Goal: Check status: Check status

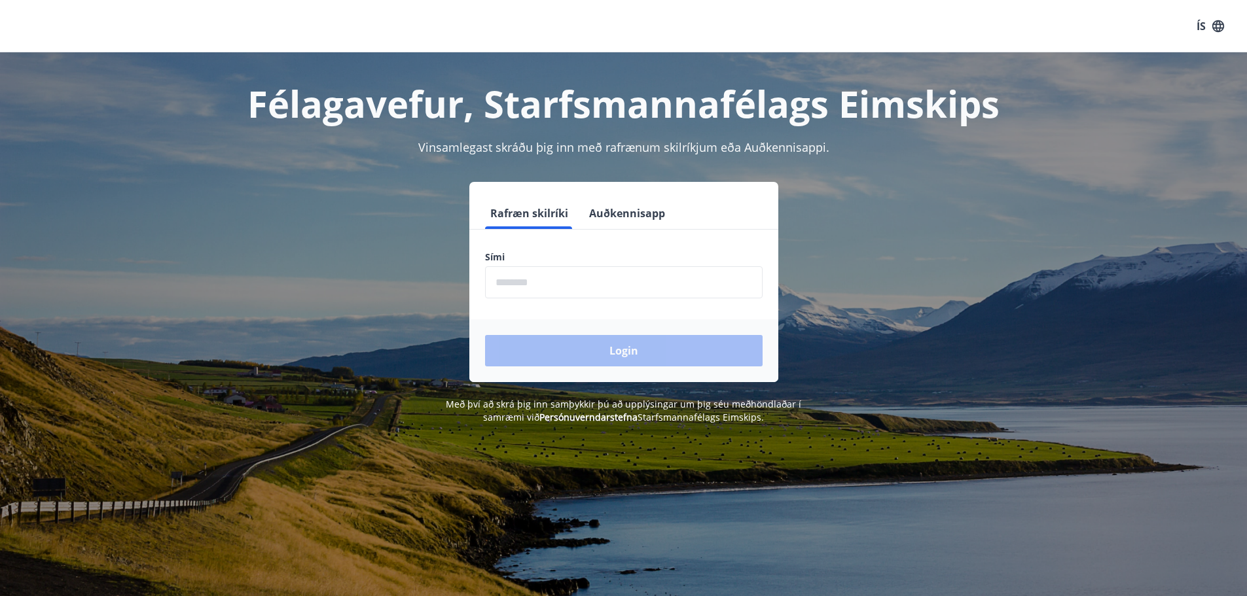
click at [533, 285] on input "phone" at bounding box center [624, 282] width 278 height 32
type input "********"
click at [645, 352] on button "Login" at bounding box center [624, 350] width 278 height 31
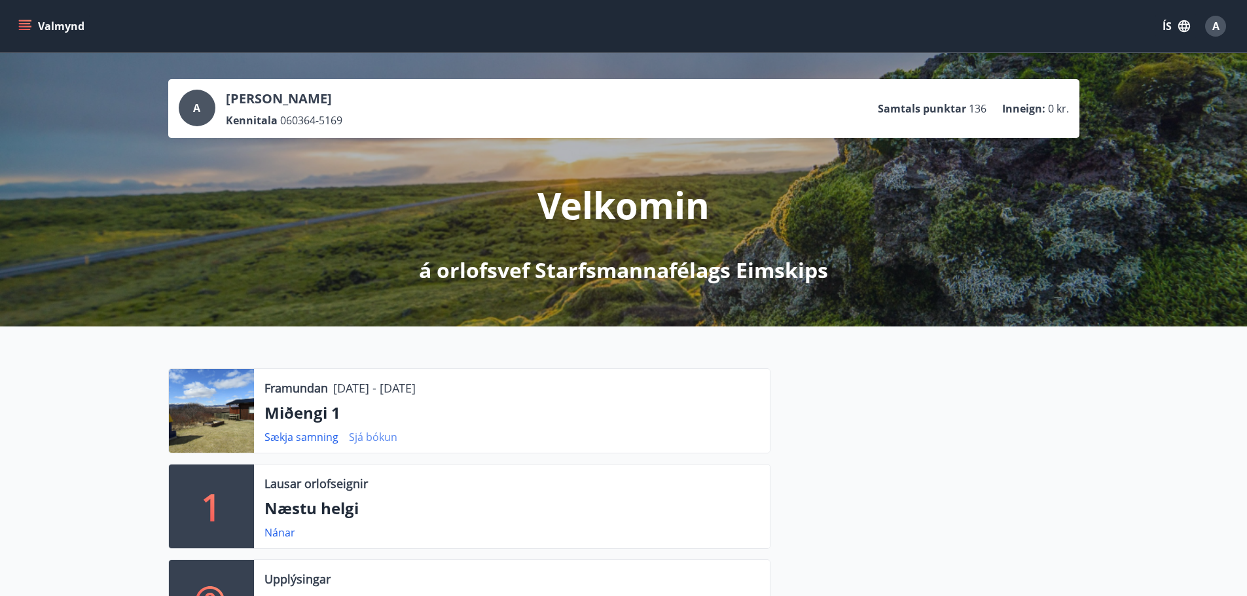
click at [379, 437] on link "Sjá bókun" at bounding box center [373, 437] width 48 height 14
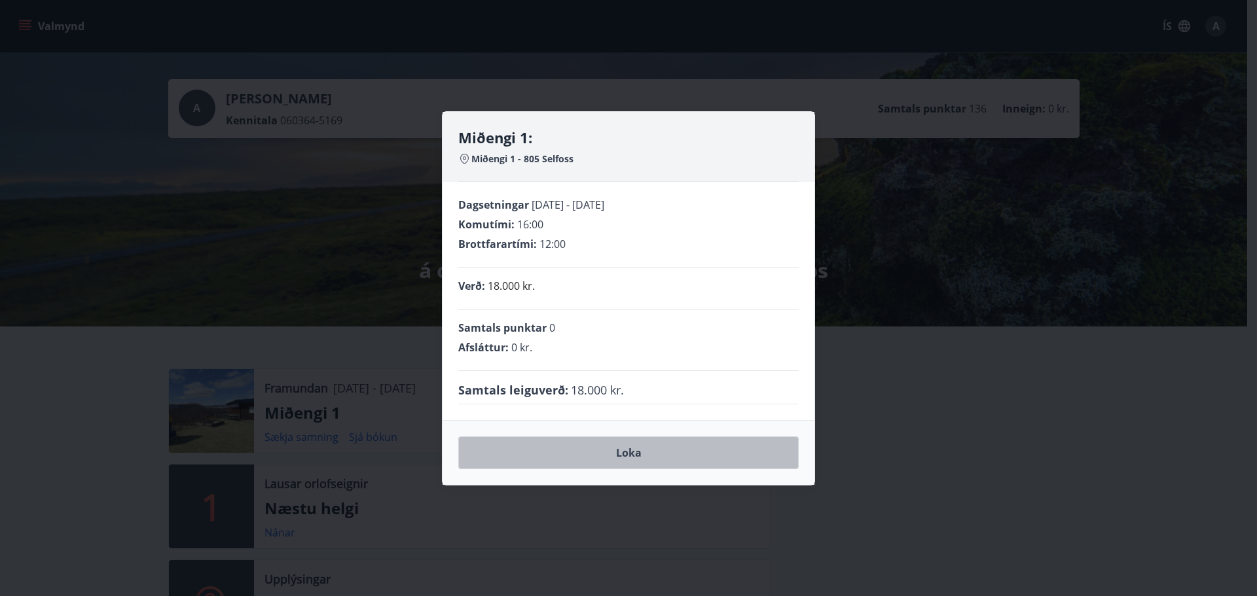
click at [642, 454] on button "Loka" at bounding box center [628, 453] width 340 height 33
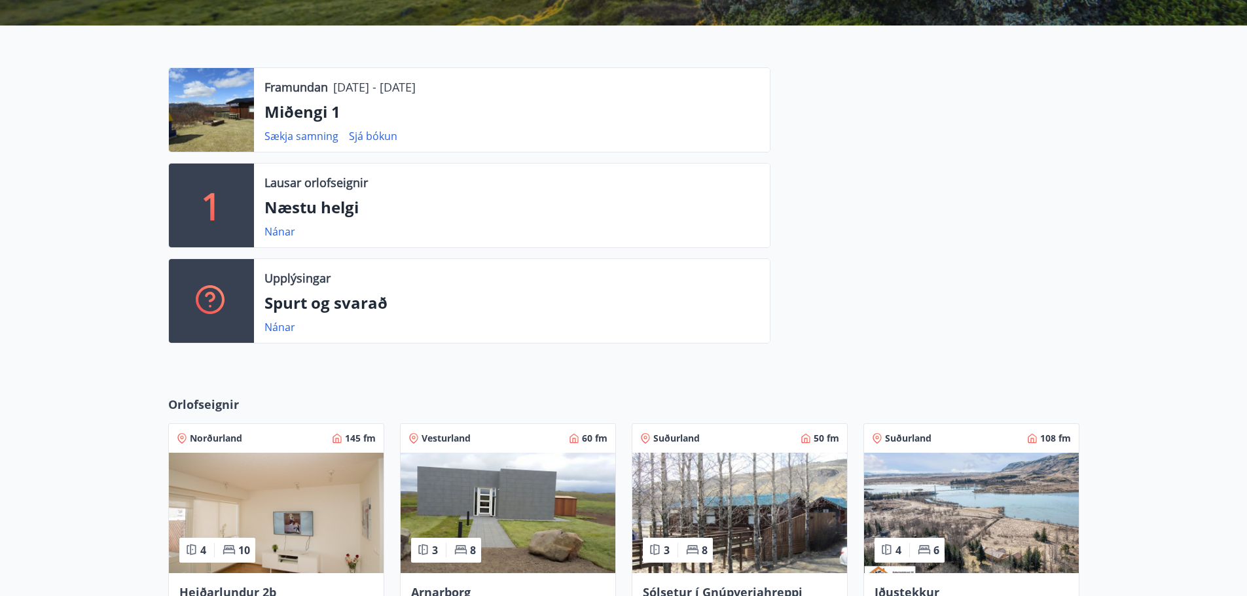
scroll to position [236, 0]
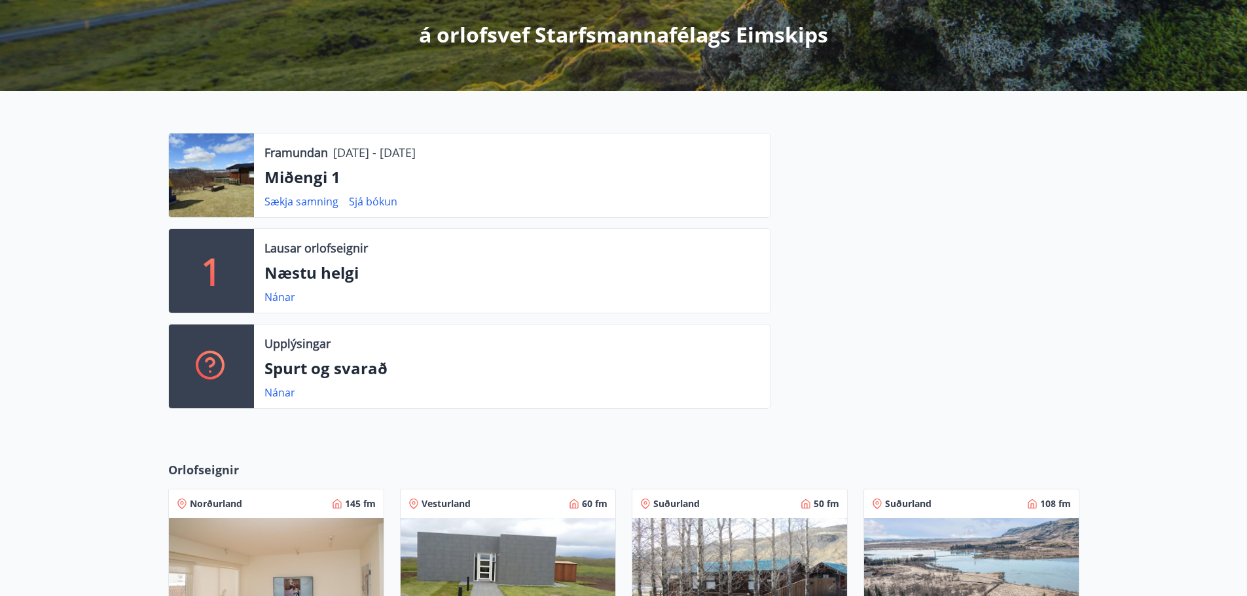
click at [369, 155] on p "05.09.2025 - 07.09.2025" at bounding box center [374, 152] width 82 height 17
click at [316, 177] on p "Miðengi 1" at bounding box center [511, 177] width 495 height 22
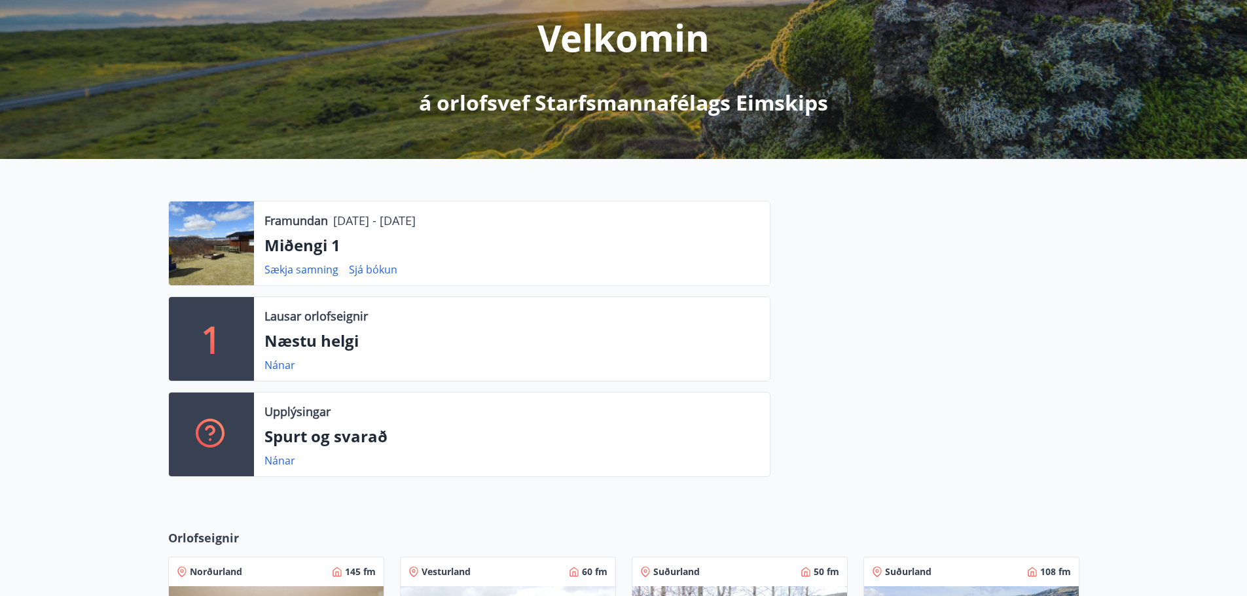
scroll to position [0, 0]
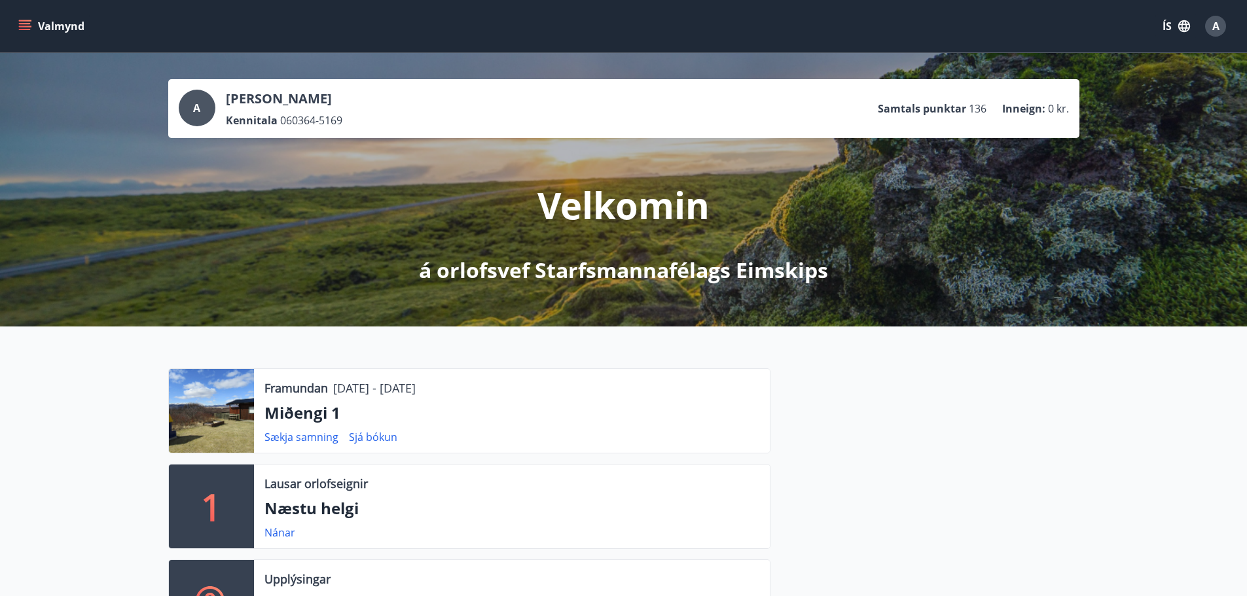
click at [286, 389] on p "Framundan" at bounding box center [296, 388] width 64 height 17
click at [290, 413] on p "Miðengi 1" at bounding box center [511, 413] width 495 height 22
click at [206, 409] on div at bounding box center [211, 411] width 85 height 84
click at [302, 386] on p "Framundan" at bounding box center [296, 388] width 64 height 17
click at [405, 393] on p "05.09.2025 - 07.09.2025" at bounding box center [374, 388] width 82 height 17
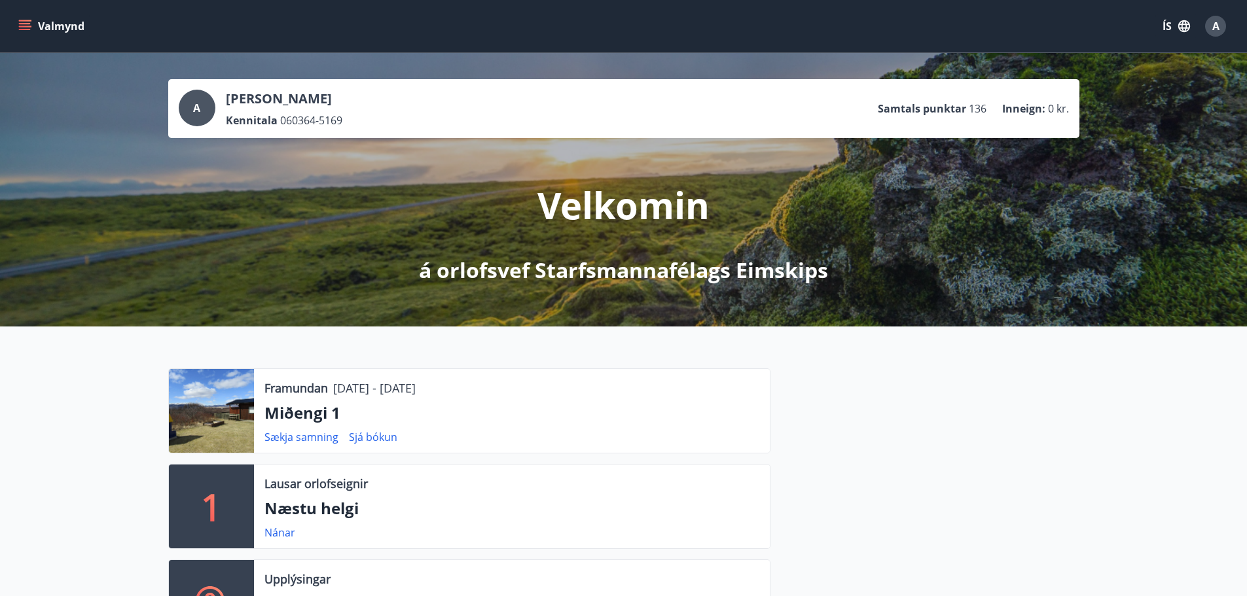
click at [220, 393] on div at bounding box center [211, 411] width 85 height 84
click at [225, 422] on div at bounding box center [211, 411] width 85 height 84
click at [226, 422] on div at bounding box center [211, 411] width 85 height 84
drag, startPoint x: 226, startPoint y: 421, endPoint x: 261, endPoint y: 415, distance: 35.2
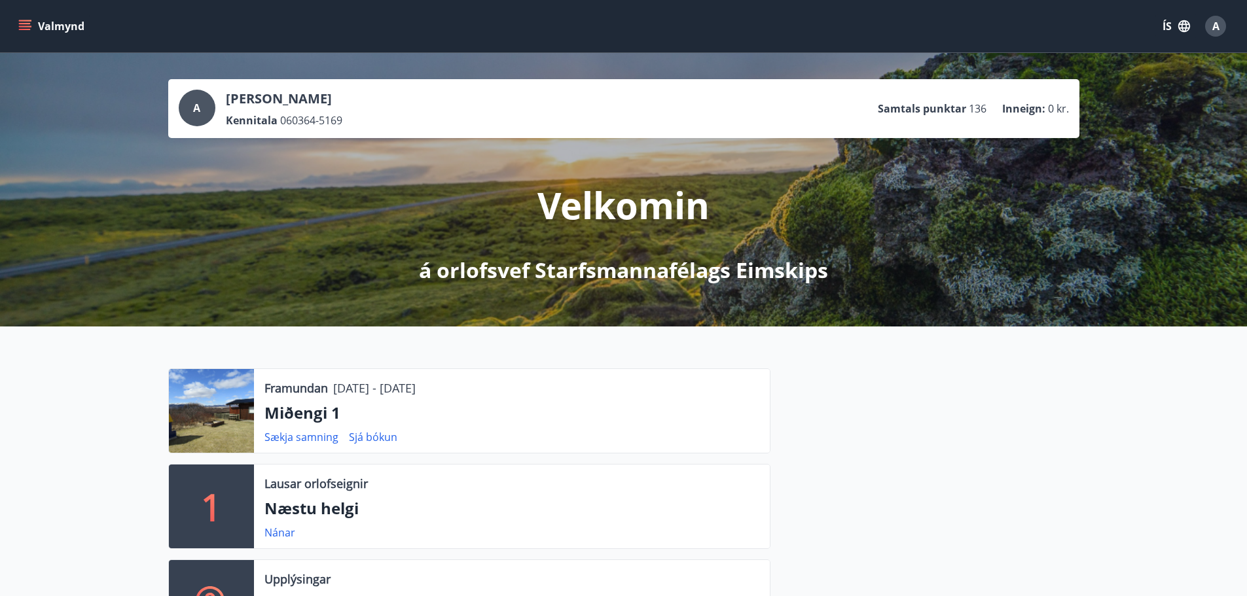
click at [230, 420] on div at bounding box center [211, 411] width 85 height 84
click at [279, 438] on link "Sækja samning" at bounding box center [301, 437] width 74 height 14
click at [294, 394] on p "Framundan" at bounding box center [296, 388] width 64 height 17
click at [28, 24] on icon "menu" at bounding box center [25, 23] width 12 height 1
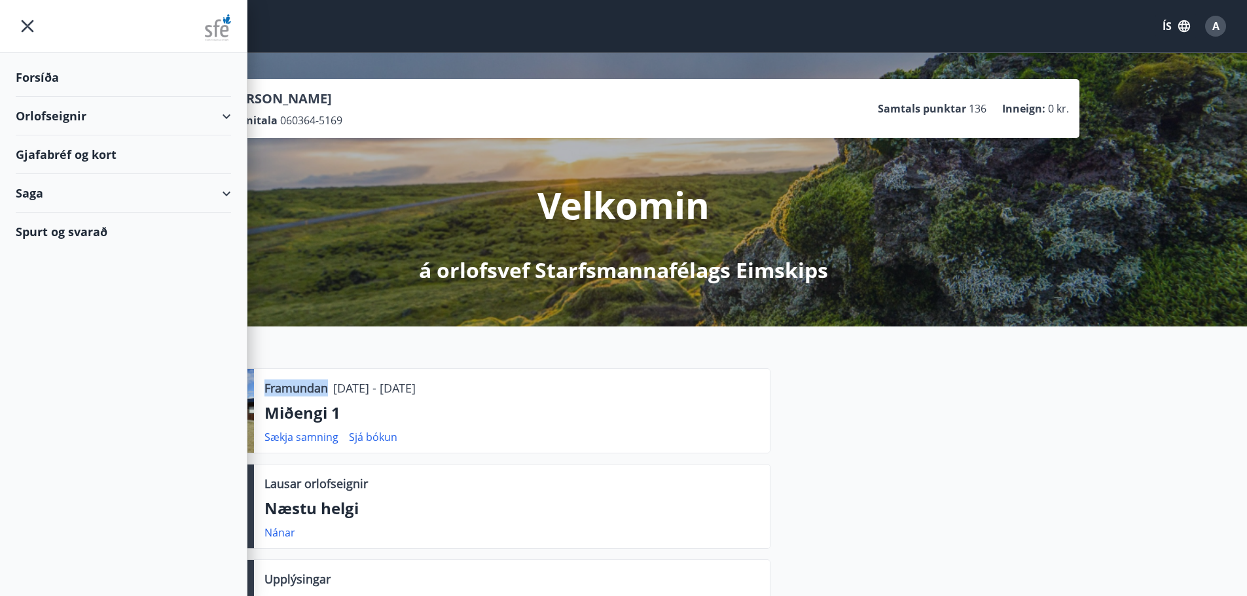
click at [59, 115] on div "Orlofseignir" at bounding box center [123, 116] width 215 height 39
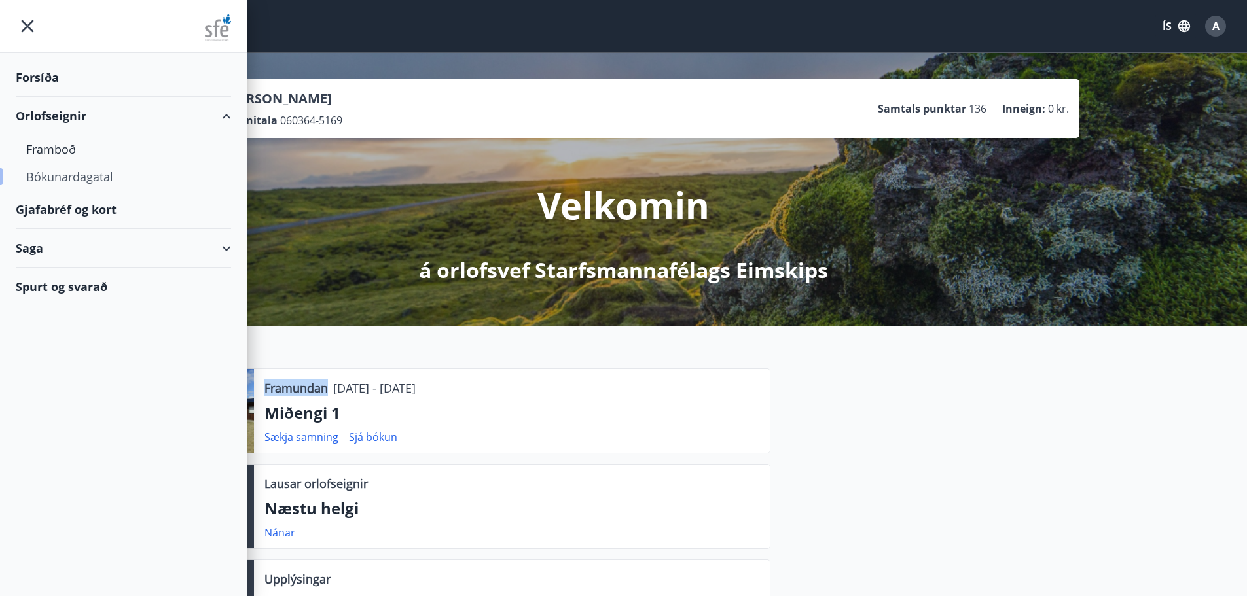
click at [65, 177] on div "Bókunardagatal" at bounding box center [123, 176] width 194 height 27
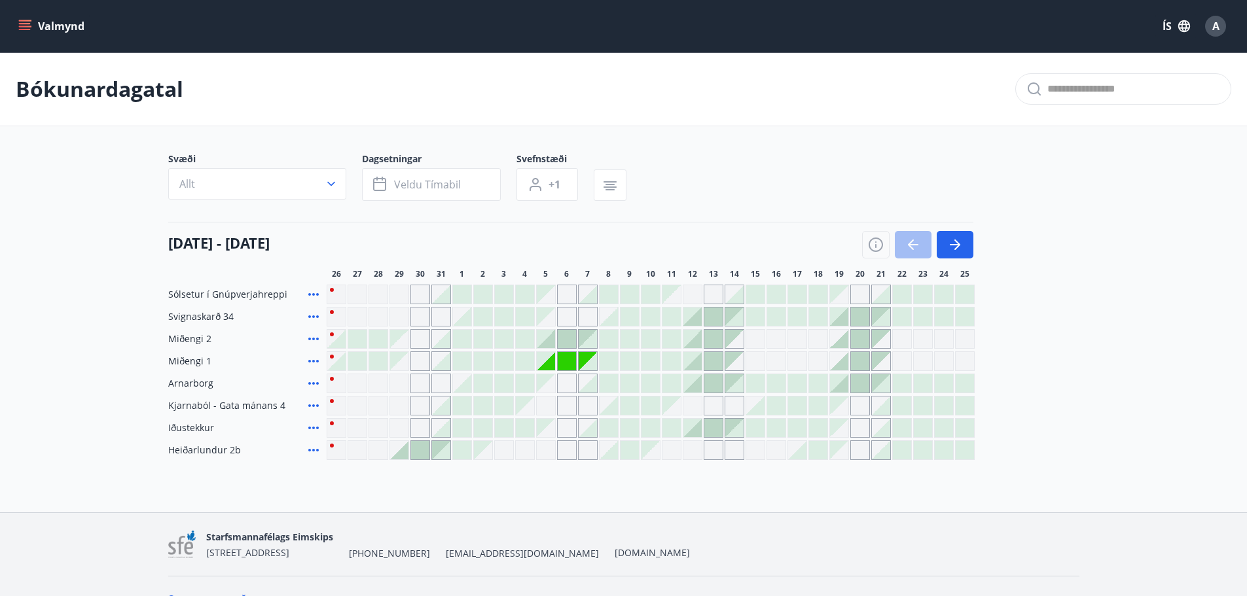
click at [310, 360] on icon at bounding box center [314, 362] width 16 height 16
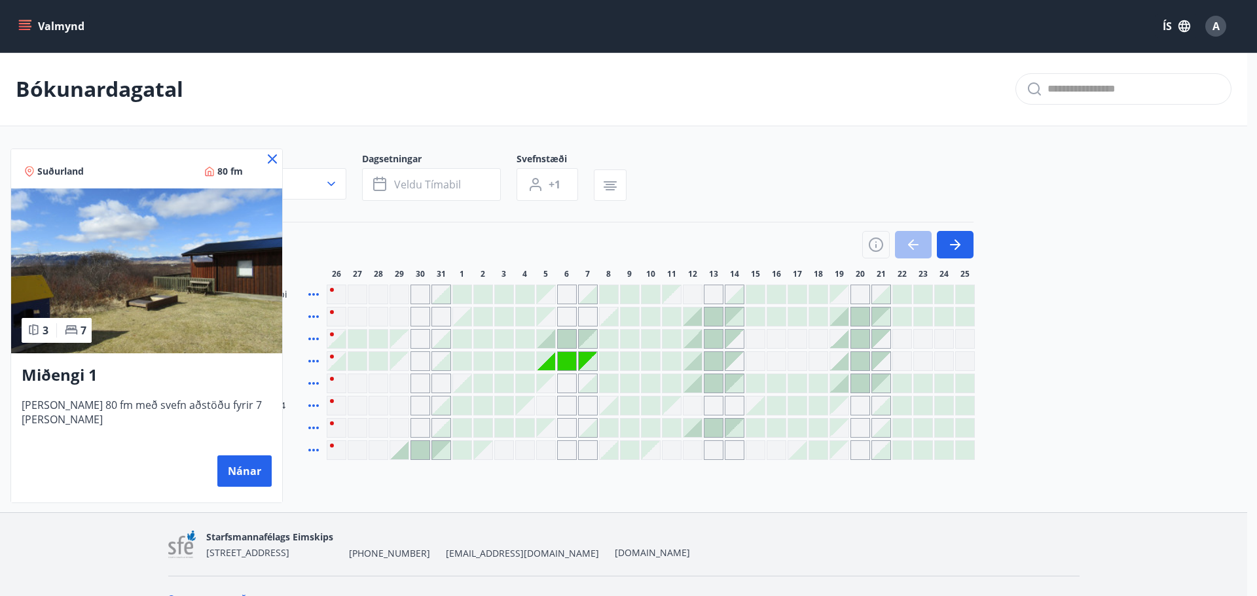
click at [264, 156] on icon at bounding box center [272, 159] width 16 height 16
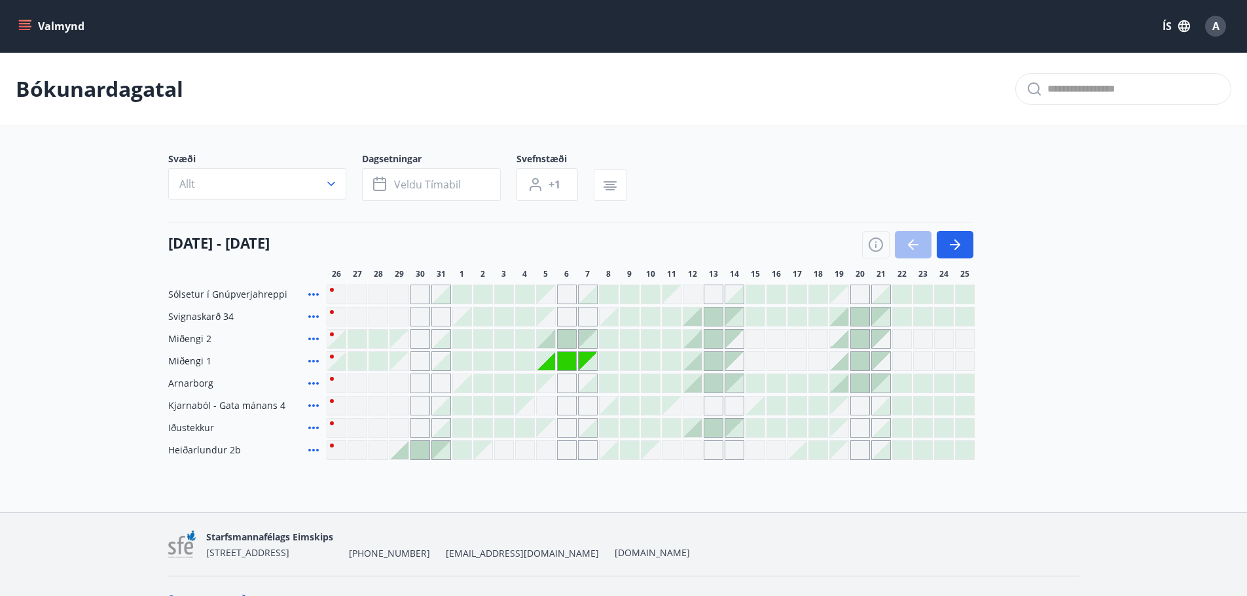
click at [1214, 29] on span "A" at bounding box center [1215, 26] width 7 height 14
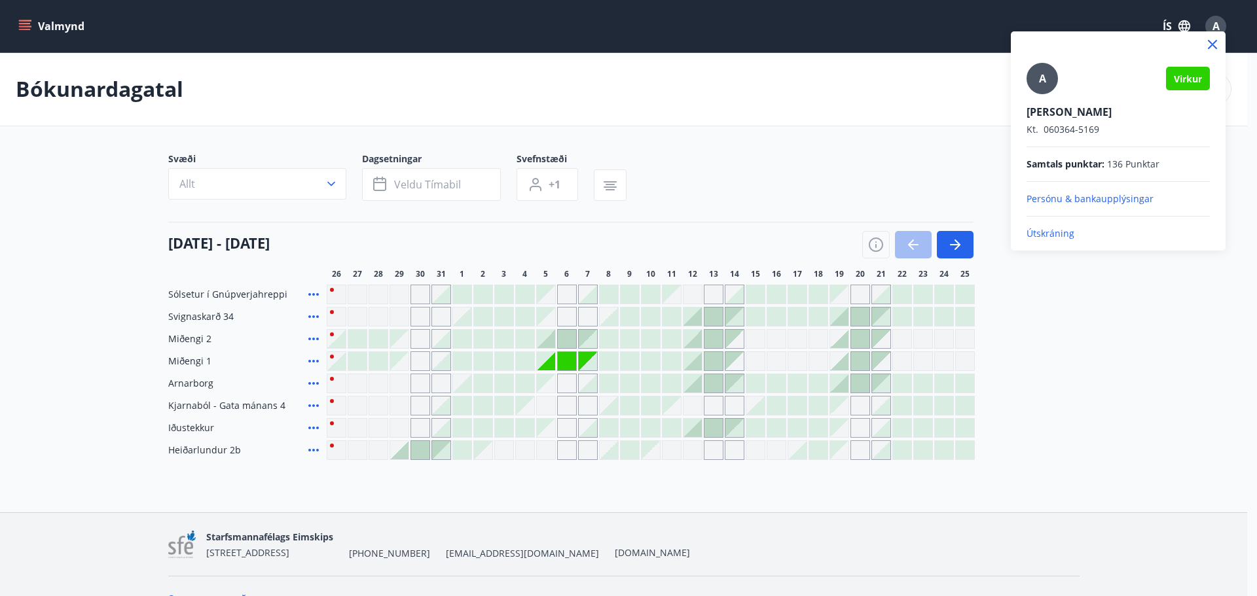
click at [1036, 227] on div "A Virkur Aðalbjörn Kristjánsson Kt. 060364-5169 Samtals punktar : 136 Punktar P…" at bounding box center [1117, 151] width 183 height 177
click at [1032, 235] on p "Útskráning" at bounding box center [1117, 233] width 183 height 13
